Goal: Information Seeking & Learning: Learn about a topic

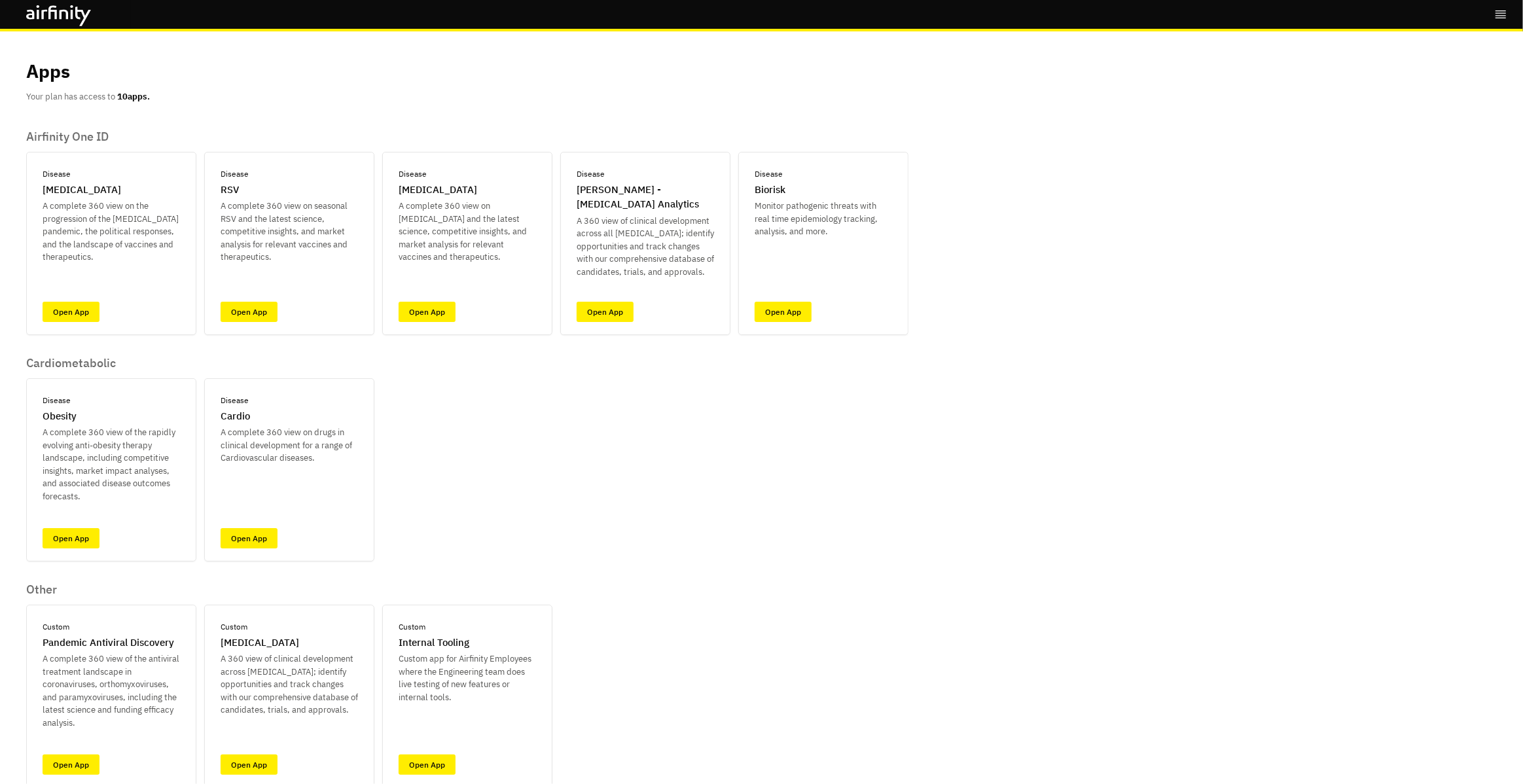
scroll to position [51, 0]
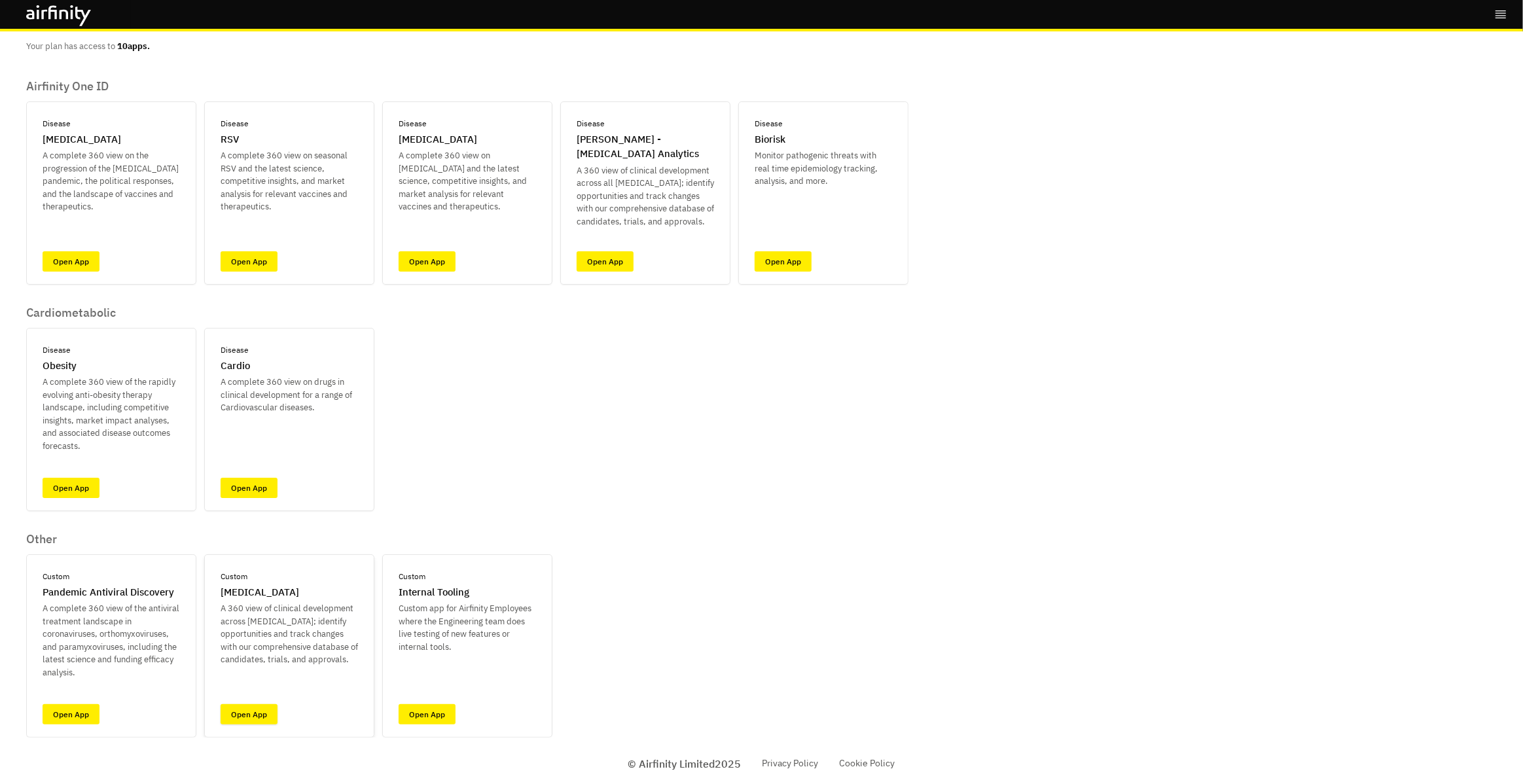
click at [278, 709] on div "Custom [MEDICAL_DATA] A 360 view of clinical development across [MEDICAL_DATA];…" at bounding box center [289, 646] width 170 height 183
click at [270, 711] on link "Open App" at bounding box center [249, 713] width 57 height 20
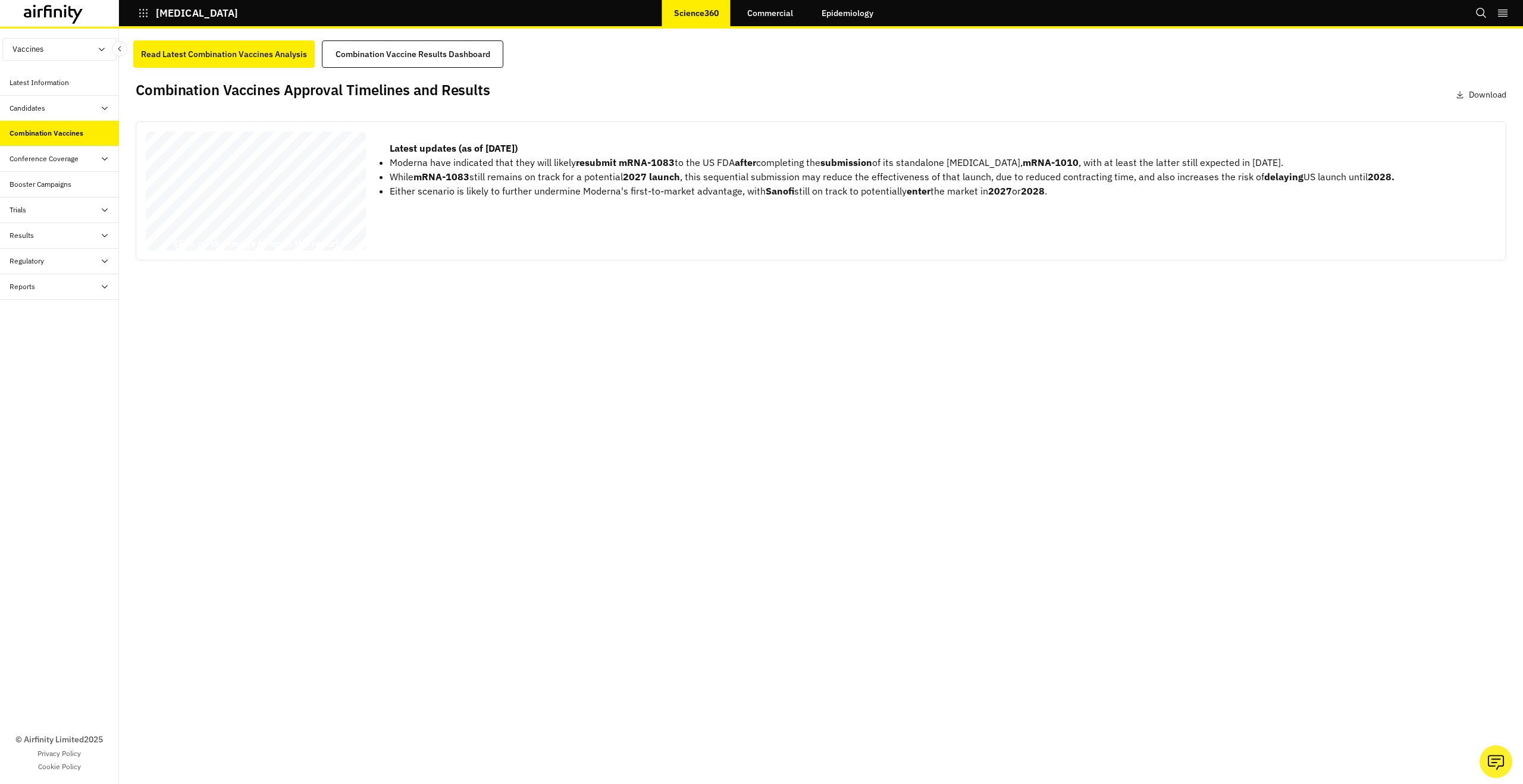
click at [53, 151] on div "Conference Coverage" at bounding box center [59, 159] width 119 height 26
click at [67, 186] on div "Daily Debriefs" at bounding box center [69, 184] width 100 height 11
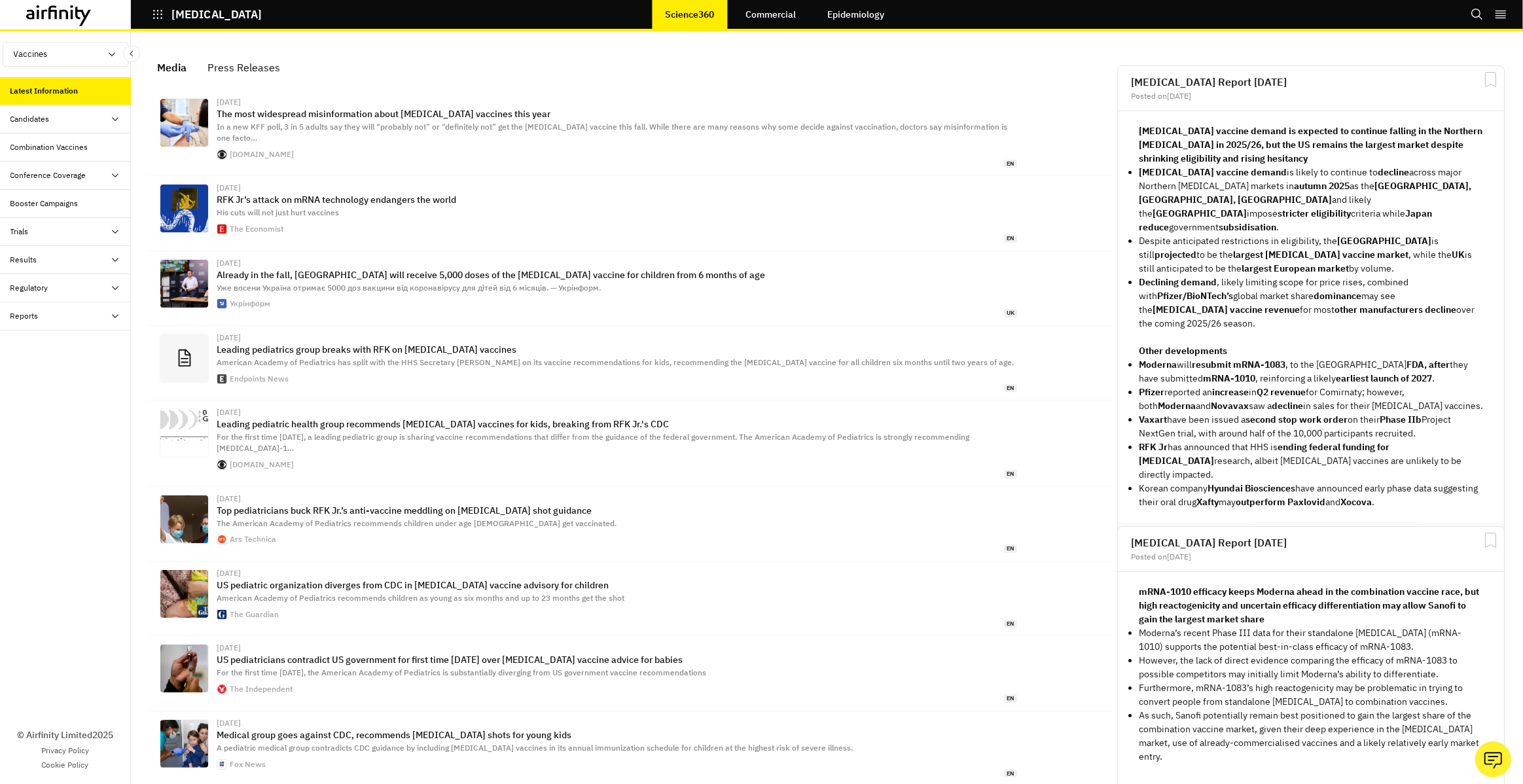
scroll to position [841, 393]
click at [77, 150] on div "Combination Vaccines" at bounding box center [49, 147] width 78 height 12
